Goal: Find specific fact: Find specific fact

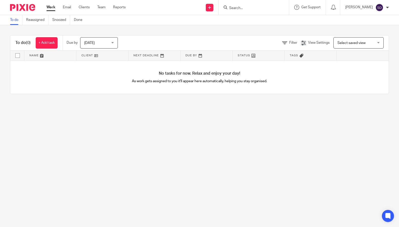
click at [248, 6] on input "Search" at bounding box center [251, 8] width 45 height 5
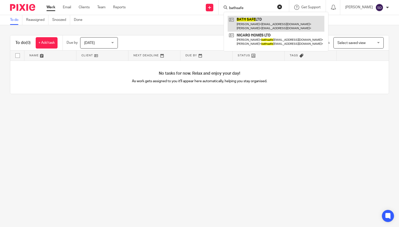
type input "bathsafe"
click at [266, 20] on link at bounding box center [276, 24] width 97 height 16
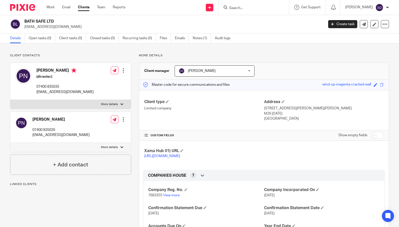
click at [250, 4] on form at bounding box center [256, 7] width 54 height 6
click at [253, 8] on input "Search" at bounding box center [251, 8] width 45 height 5
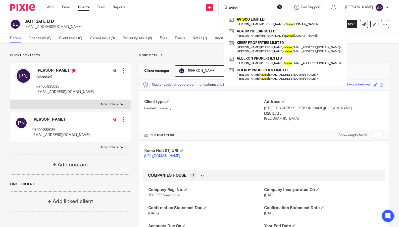
type input "avisco"
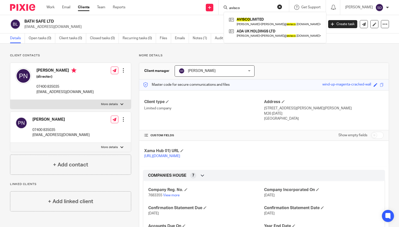
drag, startPoint x: 251, startPoint y: 9, endPoint x: 220, endPoint y: 10, distance: 30.5
click at [220, 10] on div "Send new email Create task Add client Request signature avisco AVISCO LIMITED O…" at bounding box center [266, 7] width 266 height 15
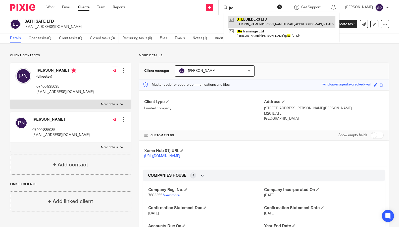
type input "jte"
click at [261, 21] on link at bounding box center [282, 22] width 108 height 12
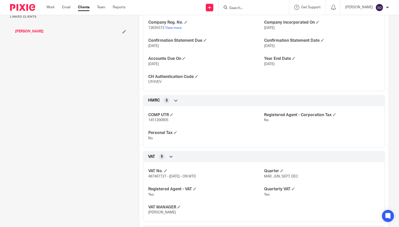
scroll to position [201, 0]
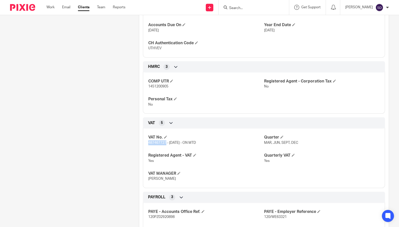
drag, startPoint x: 147, startPoint y: 147, endPoint x: 165, endPoint y: 147, distance: 18.1
click at [165, 147] on div "VAT No. 487467727 - [DATE] - ON MTD Quarter MAR, JUN, SEPT, DEC Registered Agen…" at bounding box center [264, 156] width 242 height 63
copy span "487467727"
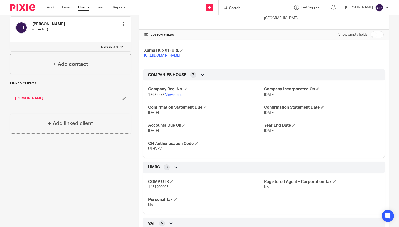
scroll to position [0, 0]
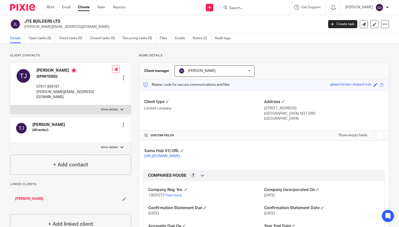
click at [272, 9] on input "Search" at bounding box center [251, 8] width 45 height 5
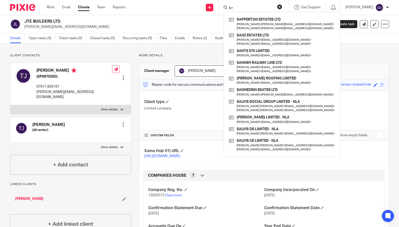
type input "b"
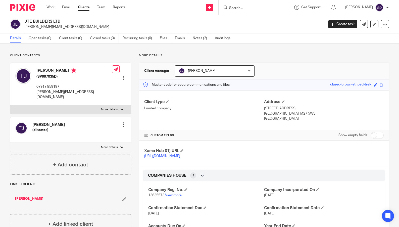
click at [260, 6] on input "Search" at bounding box center [251, 8] width 45 height 5
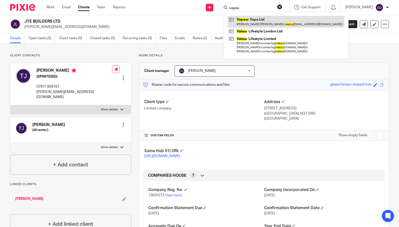
type input "vapou"
click at [250, 17] on link at bounding box center [286, 22] width 117 height 12
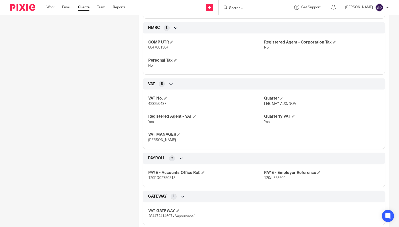
scroll to position [227, 0]
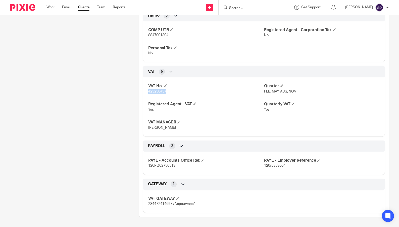
drag, startPoint x: 147, startPoint y: 91, endPoint x: 168, endPoint y: 91, distance: 21.4
click at [168, 91] on div "VAT No. 423250437 Quarter FEB, MAY, AUG, NOV Registered Agent - VAT Yes Quarter…" at bounding box center [264, 104] width 242 height 63
copy span "423250437"
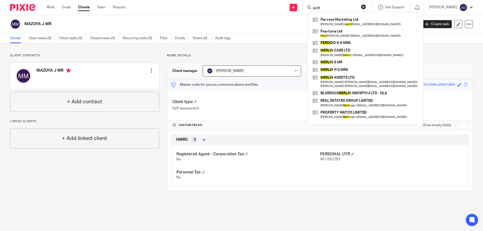
click at [371, 6] on div "perli Harveys Marketing Ltd [PERSON_NAME] < [PERSON_NAME] [EMAIL_ADDRESS][DOMAI…" at bounding box center [337, 7] width 70 height 15
click at [366, 6] on button "reset" at bounding box center [363, 6] width 5 height 5
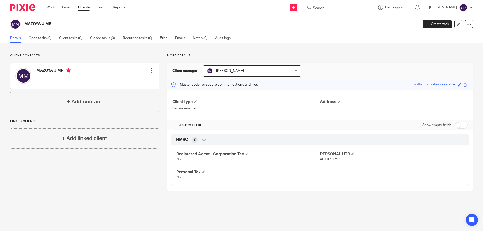
click at [350, 7] on input "Search" at bounding box center [334, 8] width 45 height 5
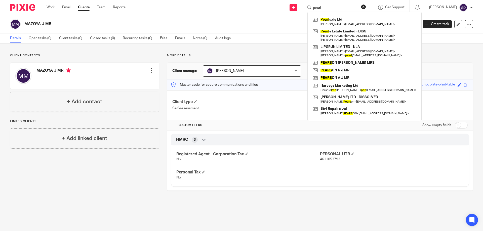
drag, startPoint x: 328, startPoint y: 8, endPoint x: 310, endPoint y: 7, distance: 17.9
click at [310, 7] on div "pearl Pearl uxis Ltd [PERSON_NAME] < [EMAIL_ADDRESS][DOMAIN_NAME] > Pearl s Est…" at bounding box center [337, 7] width 70 height 15
type input "pearl"
click at [336, 11] on div "pearl Pearl uxis Ltd [PERSON_NAME] < [EMAIL_ADDRESS][DOMAIN_NAME] > Pearl s Est…" at bounding box center [337, 7] width 70 height 15
drag, startPoint x: 336, startPoint y: 8, endPoint x: 306, endPoint y: 4, distance: 30.0
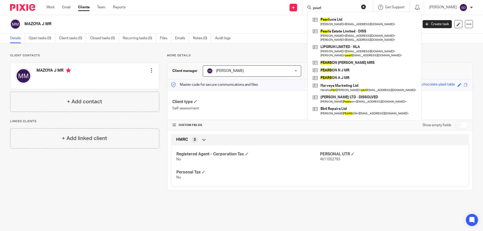
click at [306, 4] on div "Send new email Create task Add client Request signature pearl Pearl uxis Ltd [P…" at bounding box center [308, 7] width 350 height 15
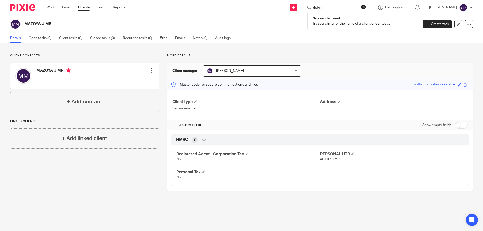
type input "dalgun"
drag, startPoint x: 333, startPoint y: 8, endPoint x: 288, endPoint y: 3, distance: 46.0
click at [288, 3] on div "Send new email Create task Add client Request signature dalgun No results found…" at bounding box center [308, 7] width 350 height 15
type input "pbe"
